Goal: Task Accomplishment & Management: Manage account settings

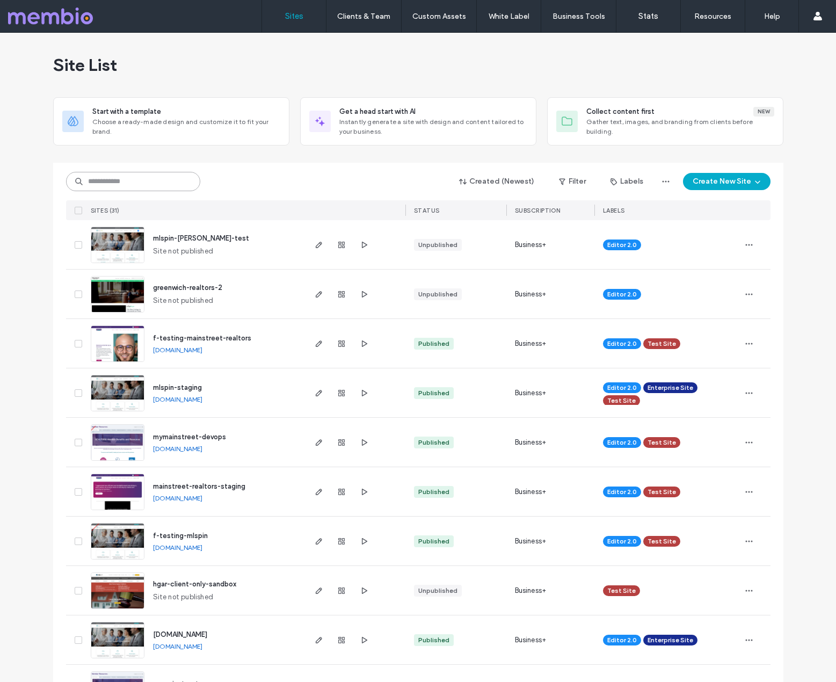
click at [108, 185] on input at bounding box center [133, 181] width 134 height 19
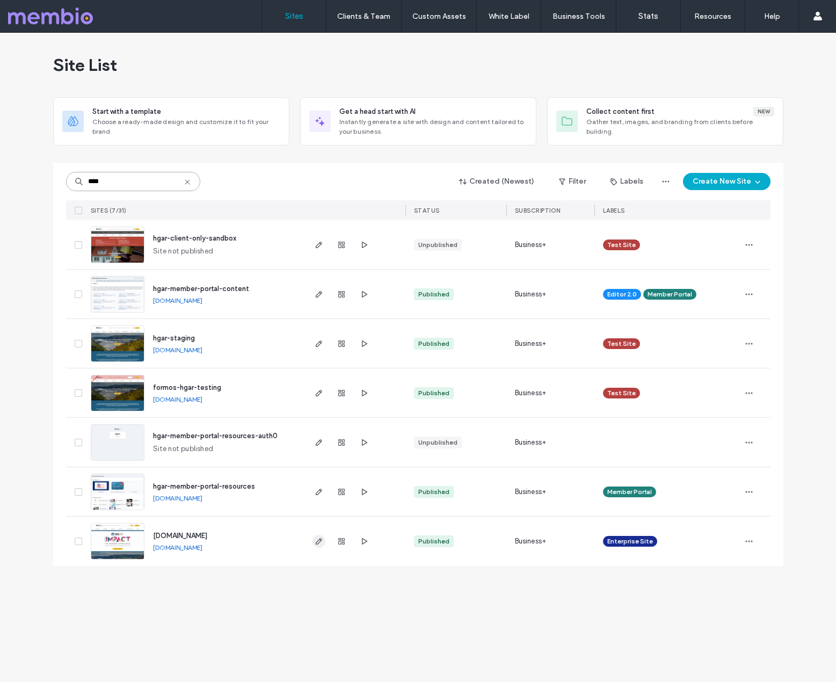
type input "****"
click at [317, 543] on use "button" at bounding box center [318, 541] width 6 height 6
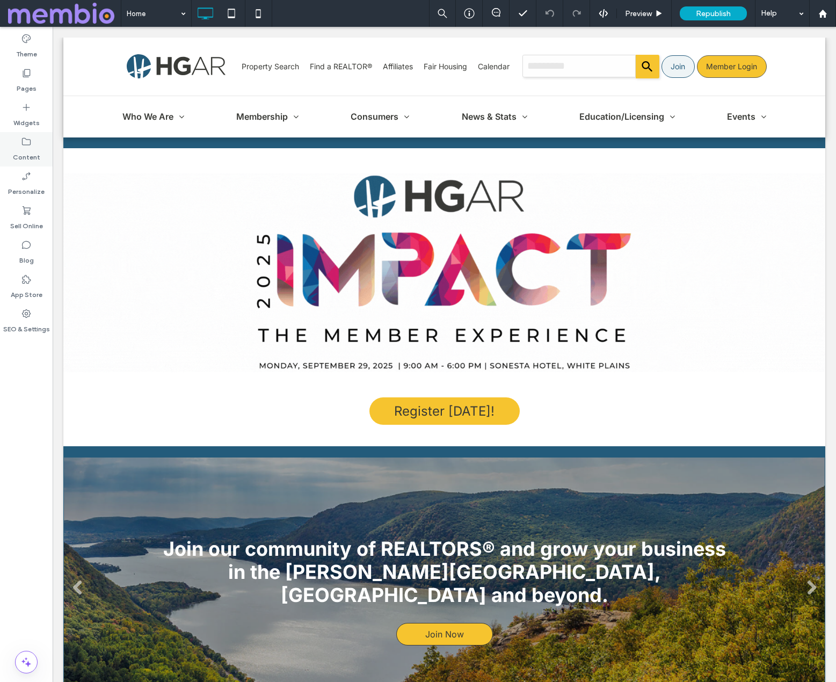
click at [29, 152] on label "Content" at bounding box center [26, 154] width 27 height 15
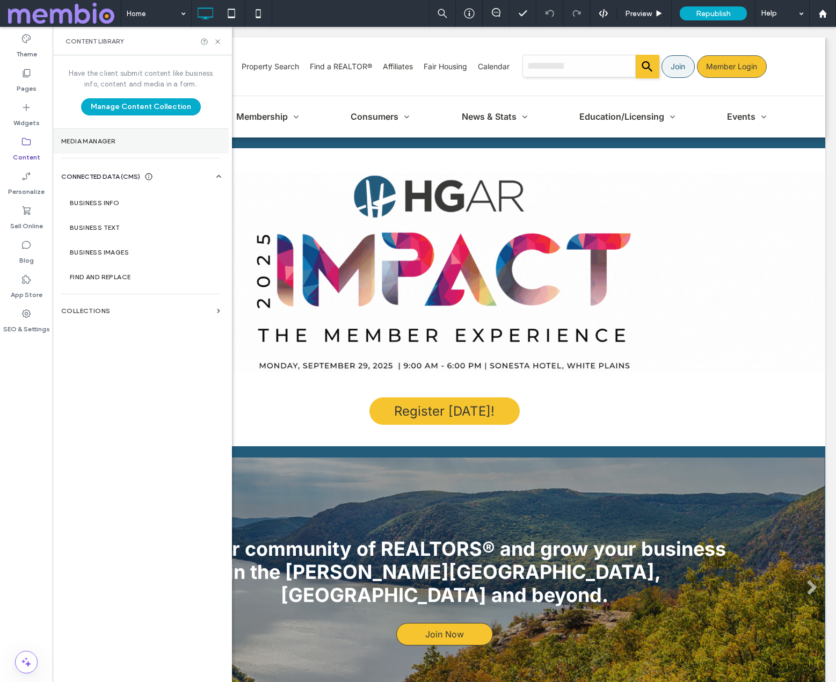
click at [101, 142] on label "Media Manager" at bounding box center [140, 141] width 159 height 8
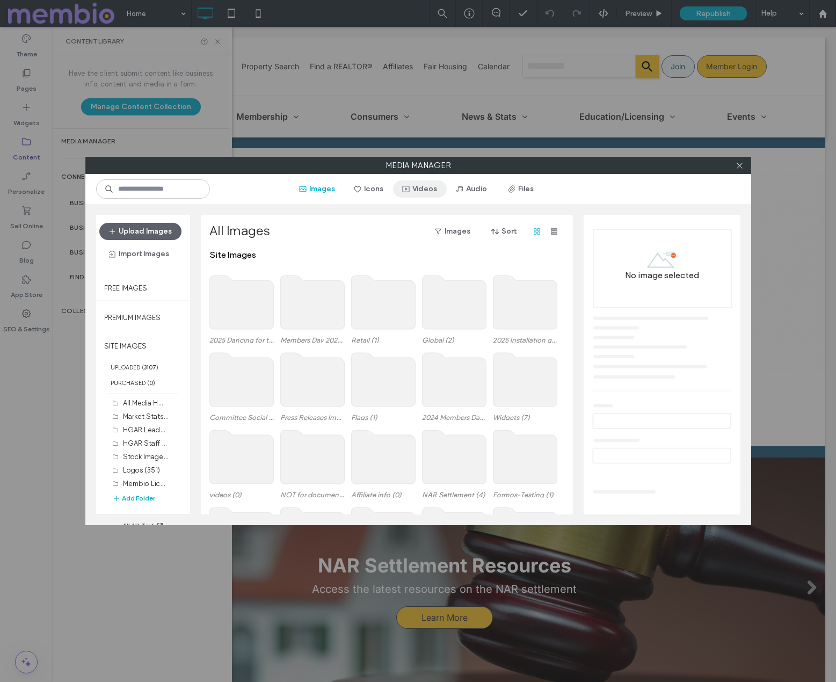
click at [429, 189] on button "Videos" at bounding box center [420, 188] width 54 height 17
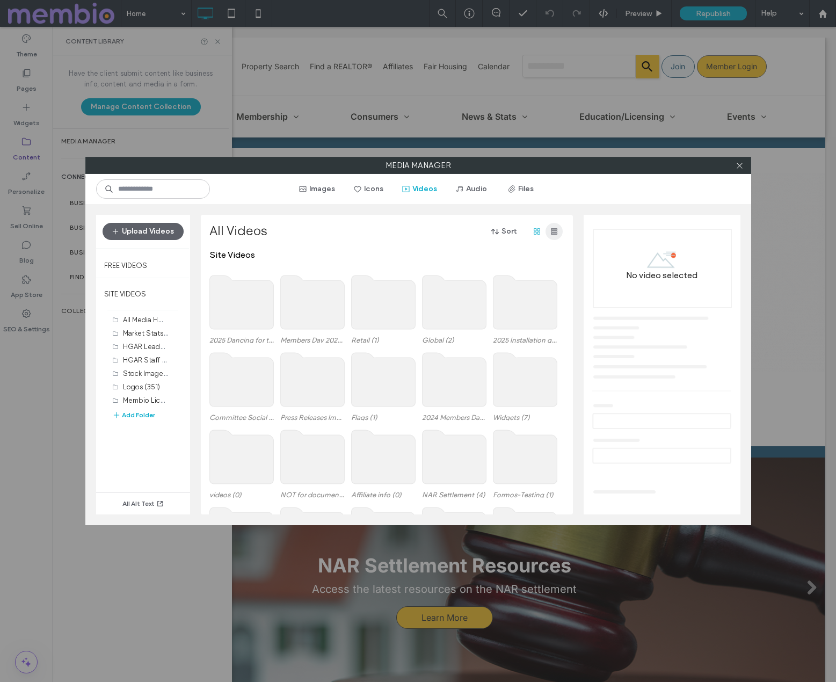
click at [553, 228] on use "button" at bounding box center [554, 231] width 6 height 6
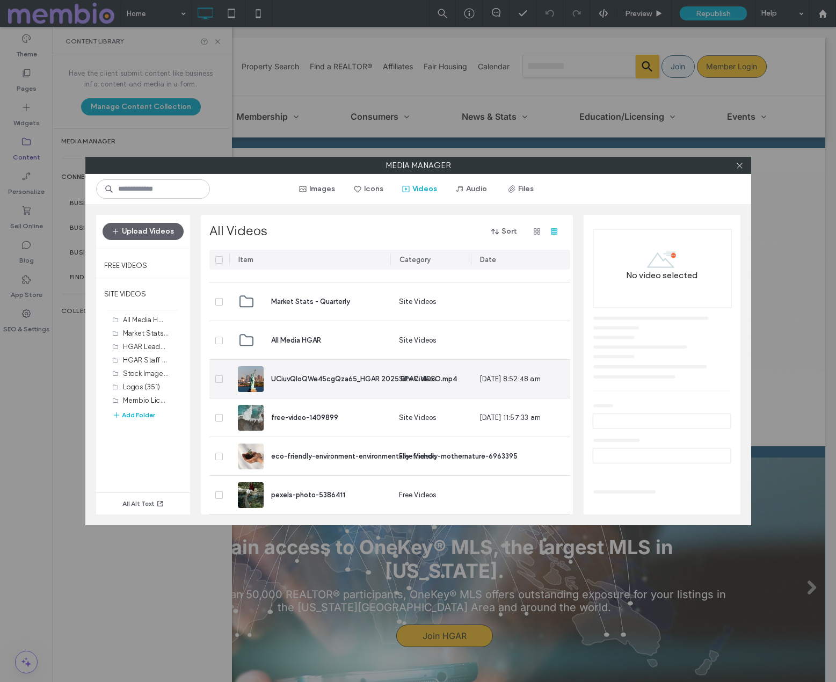
scroll to position [1177, 0]
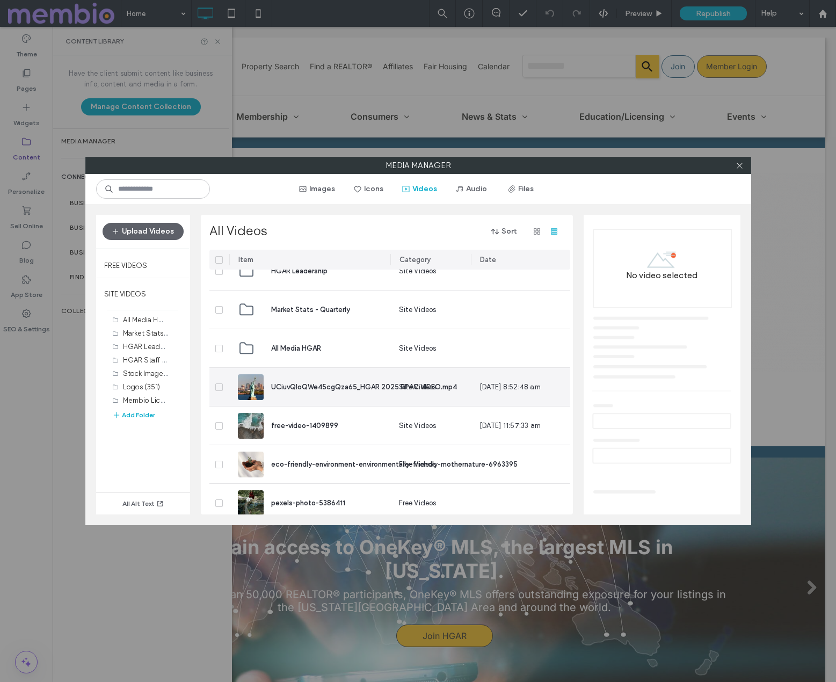
click at [421, 382] on div "Site Videos" at bounding box center [418, 386] width 38 height 11
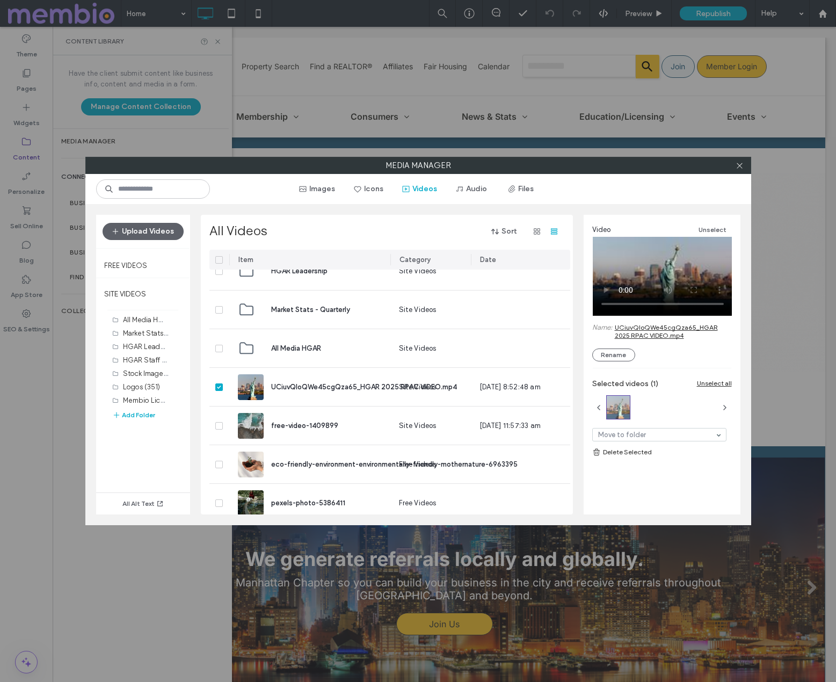
click at [690, 350] on div "Video Unselect Name: UCiuvQIoQWe45cgQza65_HGAR 2025 RPAC VIDEO.mp4 Rename" at bounding box center [662, 292] width 140 height 138
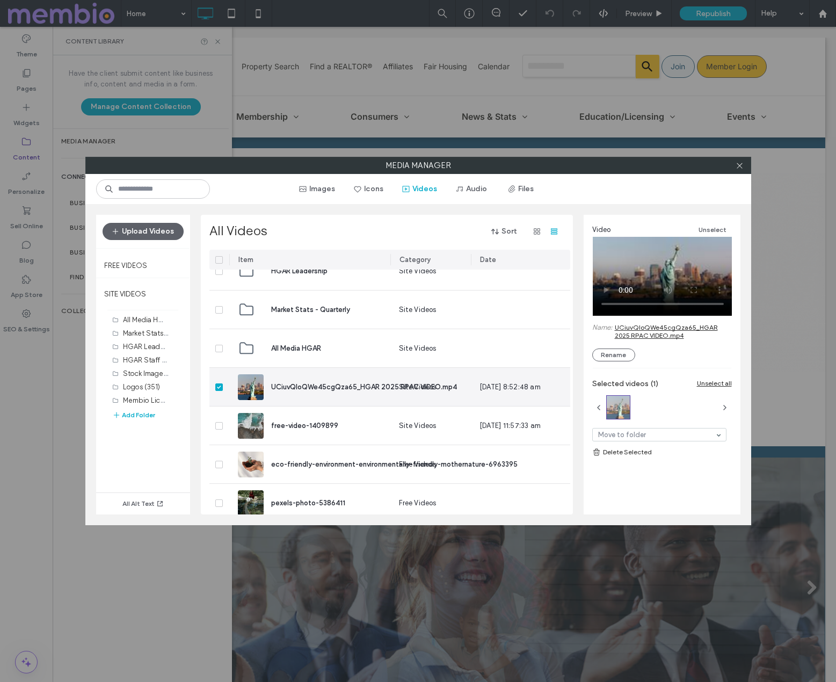
click at [352, 387] on span "UCiuvQIoQWe45cgQza65_HGAR 2025 RPAC VIDEO.mp4" at bounding box center [364, 387] width 186 height 8
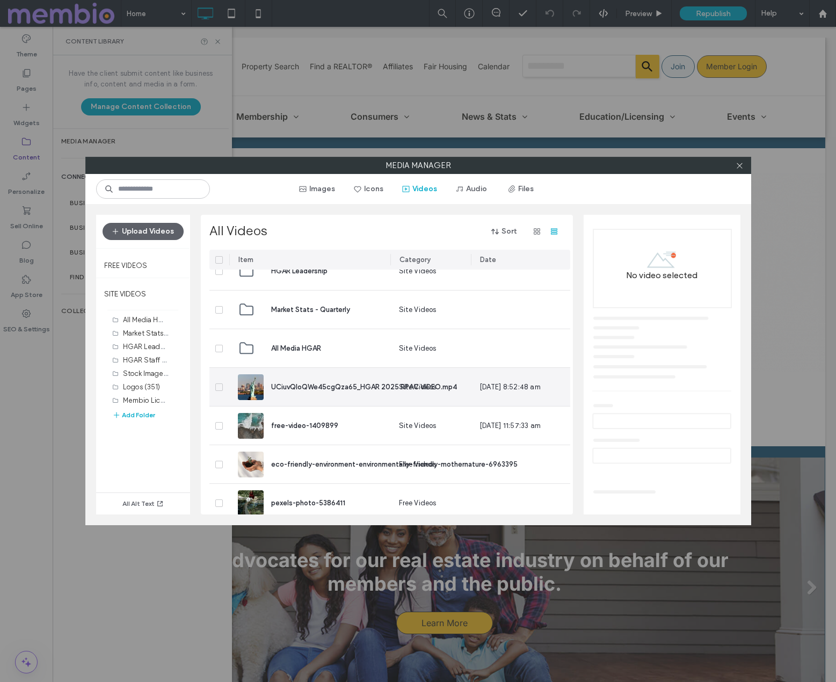
click at [352, 387] on span "UCiuvQIoQWe45cgQza65_HGAR 2025 RPAC VIDEO.mp4" at bounding box center [364, 387] width 186 height 8
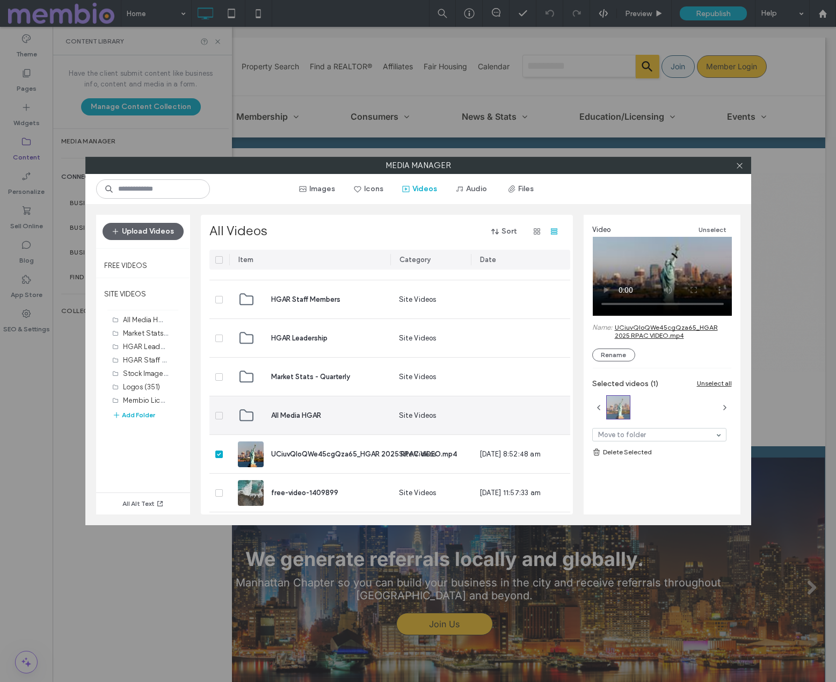
scroll to position [1109, 0]
click at [306, 413] on span "All Media HGAR" at bounding box center [296, 416] width 50 height 11
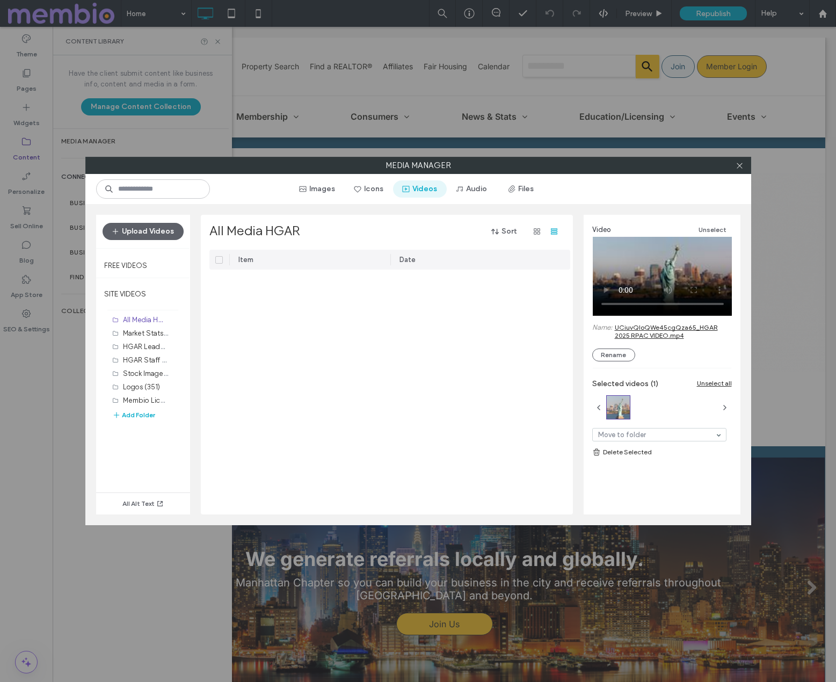
click at [410, 189] on span "button" at bounding box center [406, 189] width 11 height 16
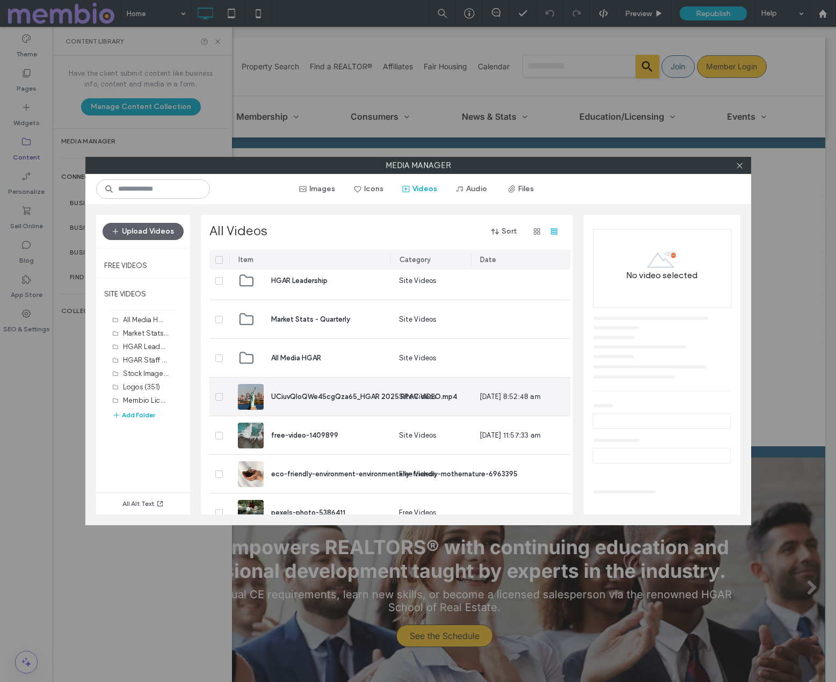
scroll to position [1166, 0]
click at [368, 396] on span "UCiuvQIoQWe45cgQza65_HGAR 2025 RPAC VIDEO.mp4" at bounding box center [364, 397] width 186 height 8
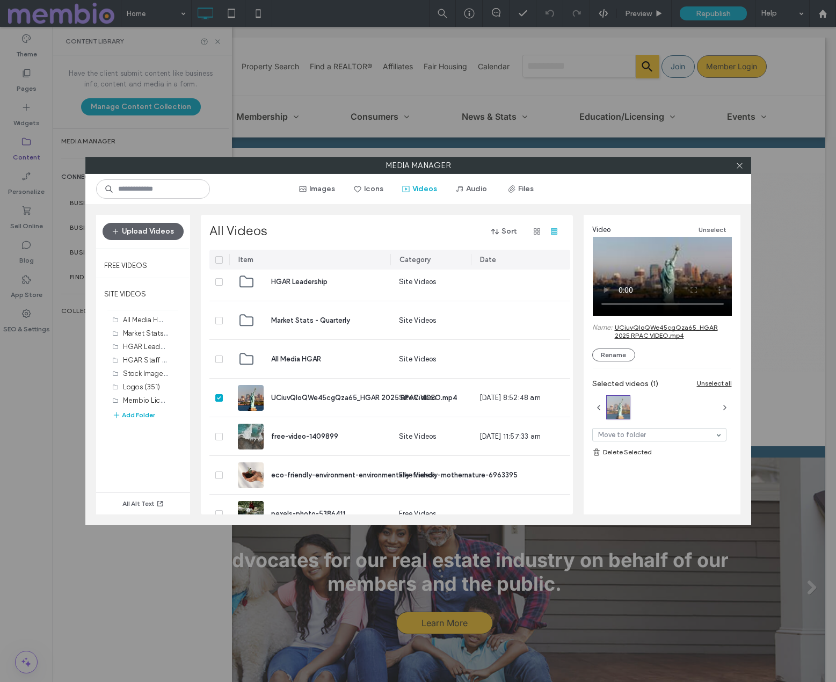
click at [649, 196] on div "Images Icons Videos Audio Files" at bounding box center [418, 189] width 666 height 30
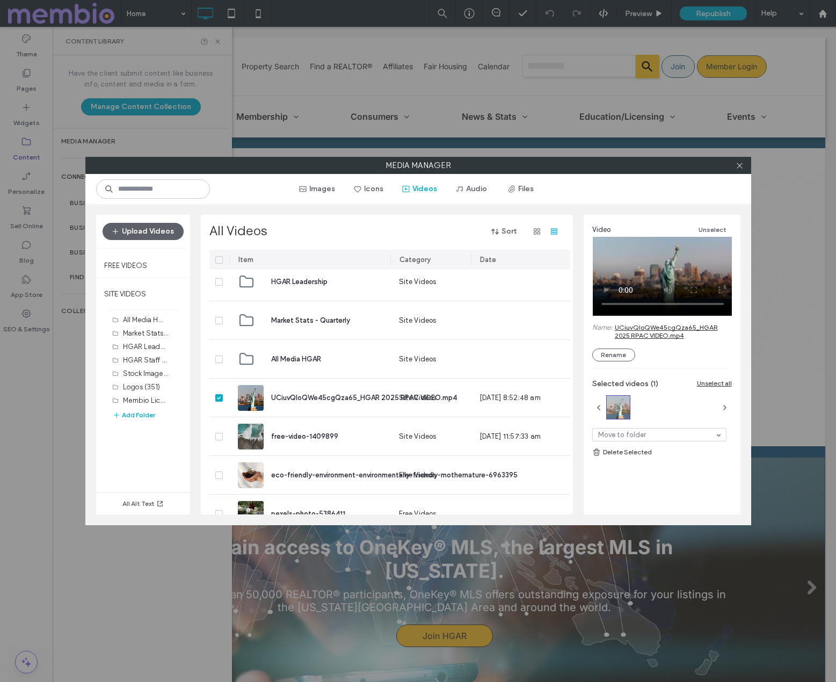
click at [601, 230] on span "Video" at bounding box center [601, 229] width 19 height 11
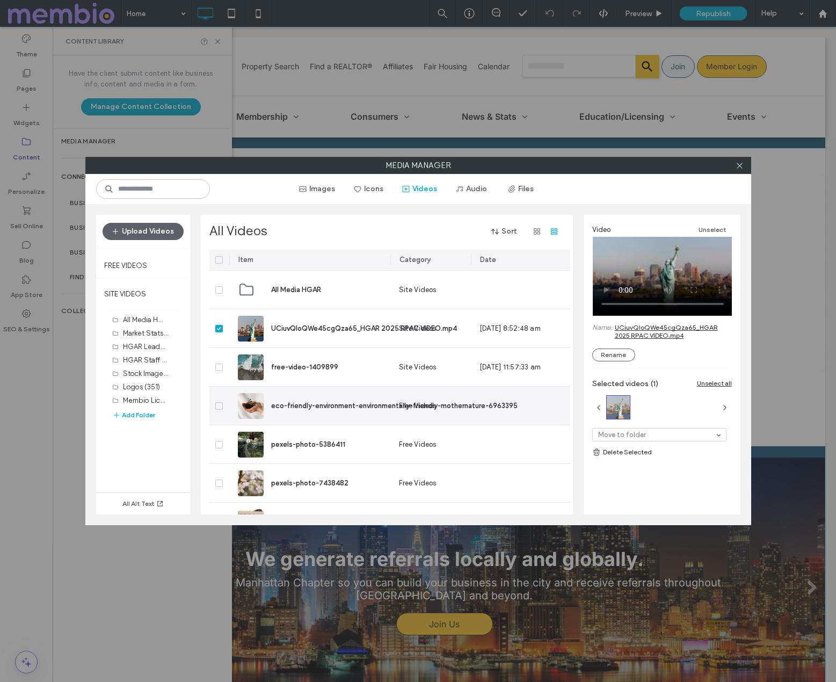
scroll to position [1233, 0]
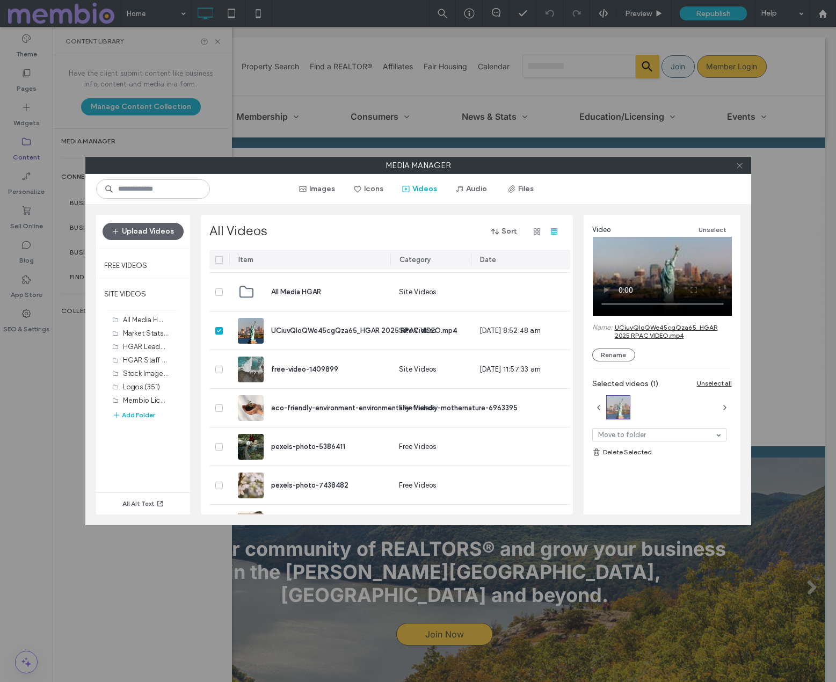
click at [737, 166] on icon at bounding box center [739, 166] width 8 height 8
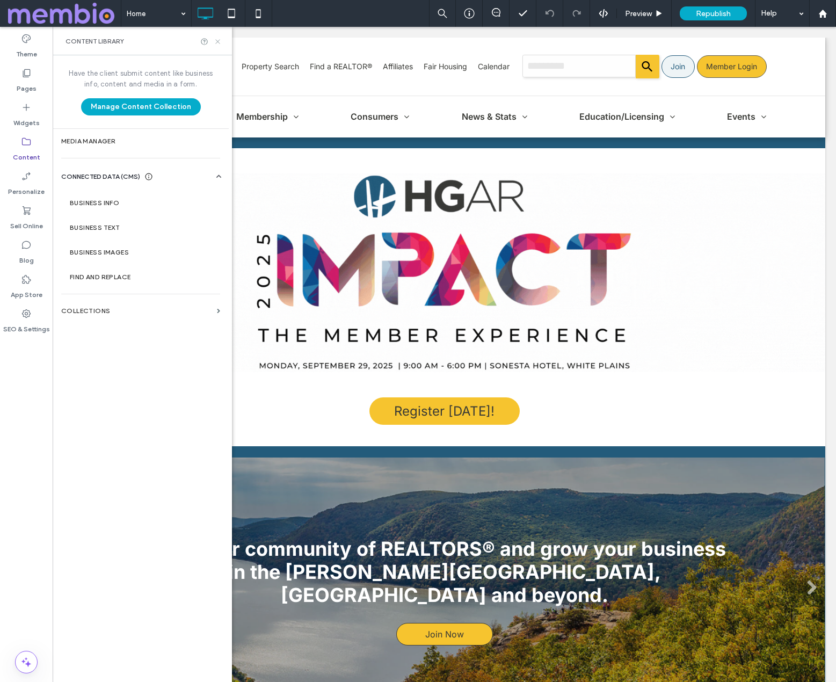
click at [217, 38] on icon at bounding box center [218, 42] width 8 height 8
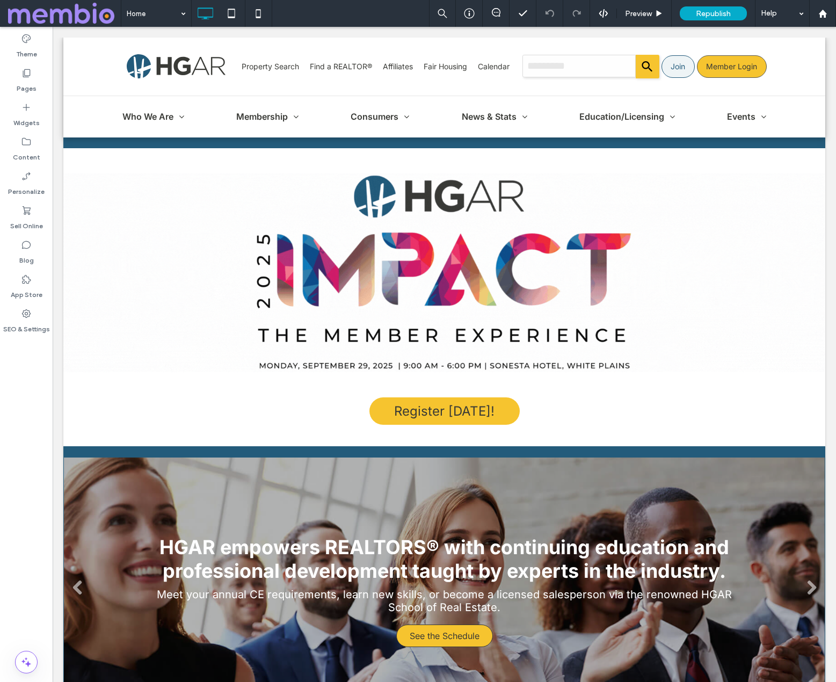
drag, startPoint x: 58, startPoint y: 13, endPoint x: 70, endPoint y: 15, distance: 12.4
click at [58, 13] on span at bounding box center [64, 13] width 113 height 21
